Goal: Entertainment & Leisure: Consume media (video, audio)

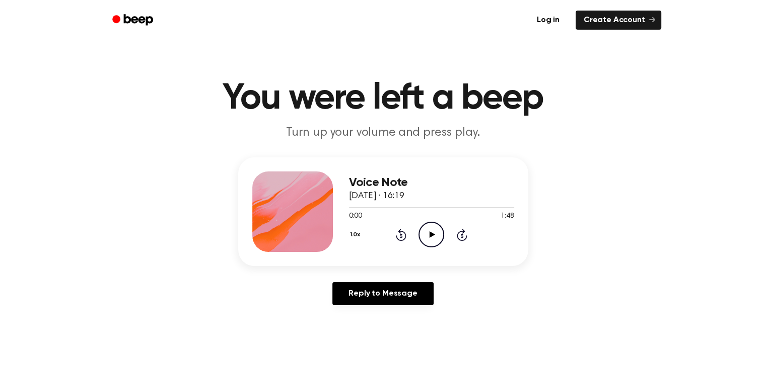
click at [431, 234] on icon at bounding box center [432, 235] width 6 height 7
click at [413, 202] on div "Voice Note 18 de septiembre de 2025 · 16:19" at bounding box center [431, 189] width 165 height 27
click at [409, 211] on div "0:07 1:48" at bounding box center [431, 216] width 165 height 11
click at [412, 209] on div at bounding box center [431, 207] width 165 height 8
click at [417, 207] on div at bounding box center [431, 207] width 165 height 8
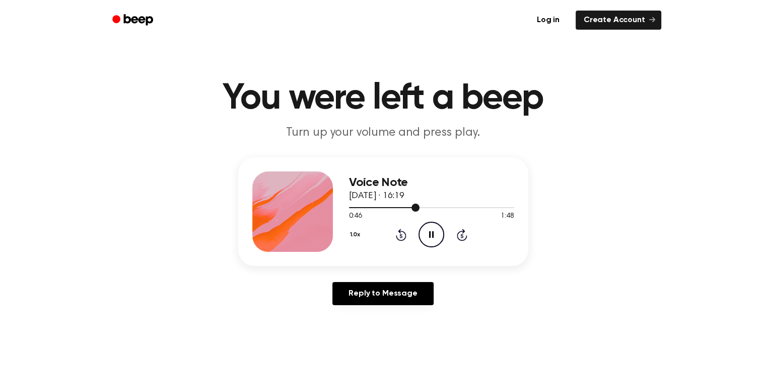
click at [349, 209] on div at bounding box center [431, 207] width 165 height 8
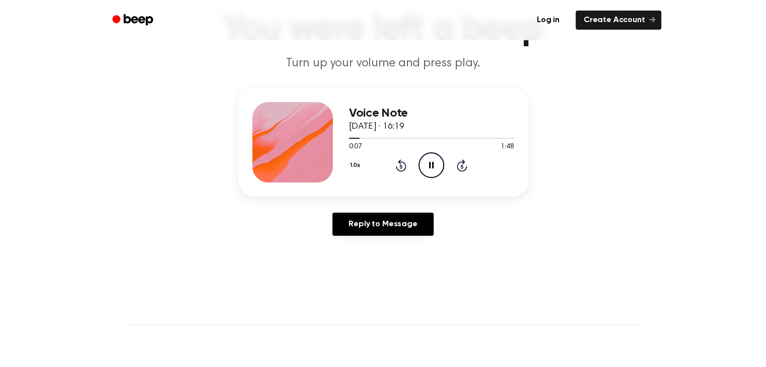
scroll to position [70, 0]
click at [459, 69] on p "Turn up your volume and press play." at bounding box center [383, 62] width 387 height 17
click at [460, 67] on p "Turn up your volume and press play." at bounding box center [383, 62] width 387 height 17
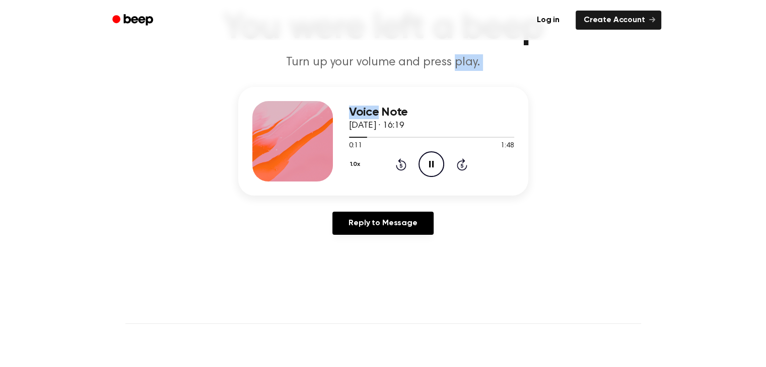
drag, startPoint x: 460, startPoint y: 67, endPoint x: 348, endPoint y: 72, distance: 111.4
click at [348, 72] on main "You were left a beep Turn up your volume and press play. Voice Note 18 de septi…" at bounding box center [383, 240] width 766 height 621
click at [296, 67] on p "Turn up your volume and press play." at bounding box center [383, 62] width 387 height 17
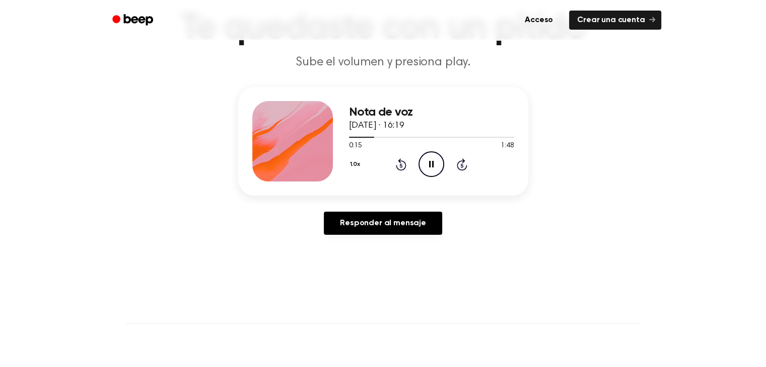
click at [477, 82] on main "Te quedaste con un pitido Sube el volumen y presiona play. Nota de voz 18 de se…" at bounding box center [383, 248] width 766 height 636
drag, startPoint x: 380, startPoint y: 135, endPoint x: 316, endPoint y: 143, distance: 64.4
click at [316, 143] on div "Nota de voz 18 de septiembre de 2025 · 16:19 0:20 1:48 Su navegador no soporta …" at bounding box center [383, 141] width 290 height 109
click at [381, 133] on div at bounding box center [431, 137] width 165 height 8
drag, startPoint x: 381, startPoint y: 133, endPoint x: 317, endPoint y: 143, distance: 64.1
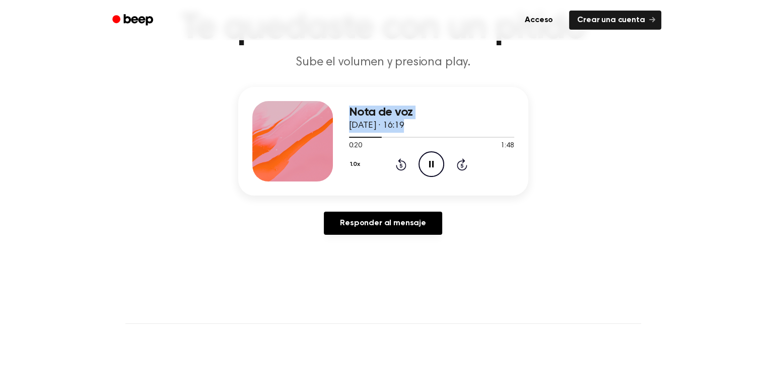
click at [317, 143] on div "Nota de voz 18 de septiembre de 2025 · 16:19 0:20 1:48 Su navegador no soporta …" at bounding box center [383, 141] width 290 height 109
click at [694, 50] on header "Te quedaste con un pitido Sube el volumen y presiona play." at bounding box center [383, 40] width 742 height 61
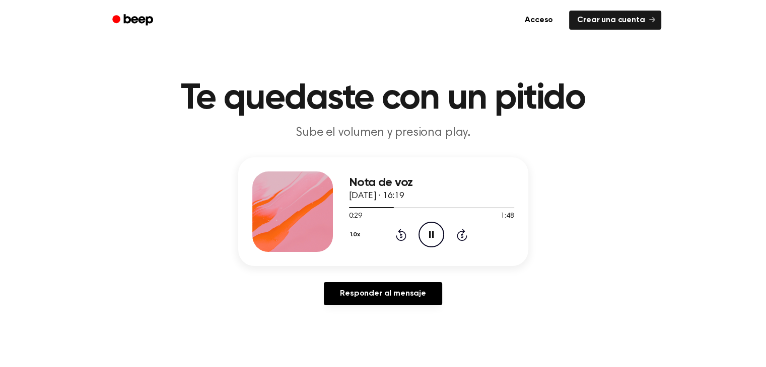
scroll to position [0, 0]
drag, startPoint x: 396, startPoint y: 205, endPoint x: 338, endPoint y: 208, distance: 58.0
click at [338, 208] on div "Nota de voz 18 de septiembre de 2025 · 16:19 0:32 1:48 Su navegador no soporta …" at bounding box center [383, 212] width 290 height 109
click at [349, 207] on div at bounding box center [375, 207] width 52 height 1
click at [349, 207] on div at bounding box center [431, 207] width 165 height 1
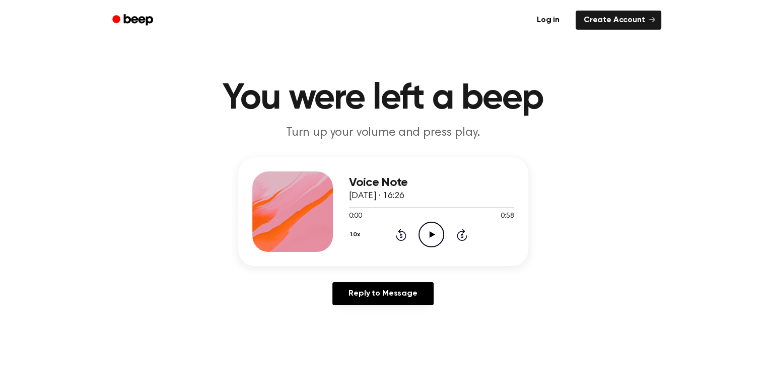
click at [430, 243] on icon "Play Audio" at bounding box center [431, 235] width 26 height 26
click at [432, 227] on icon "Pause Audio" at bounding box center [431, 235] width 26 height 26
